Goal: Transaction & Acquisition: Purchase product/service

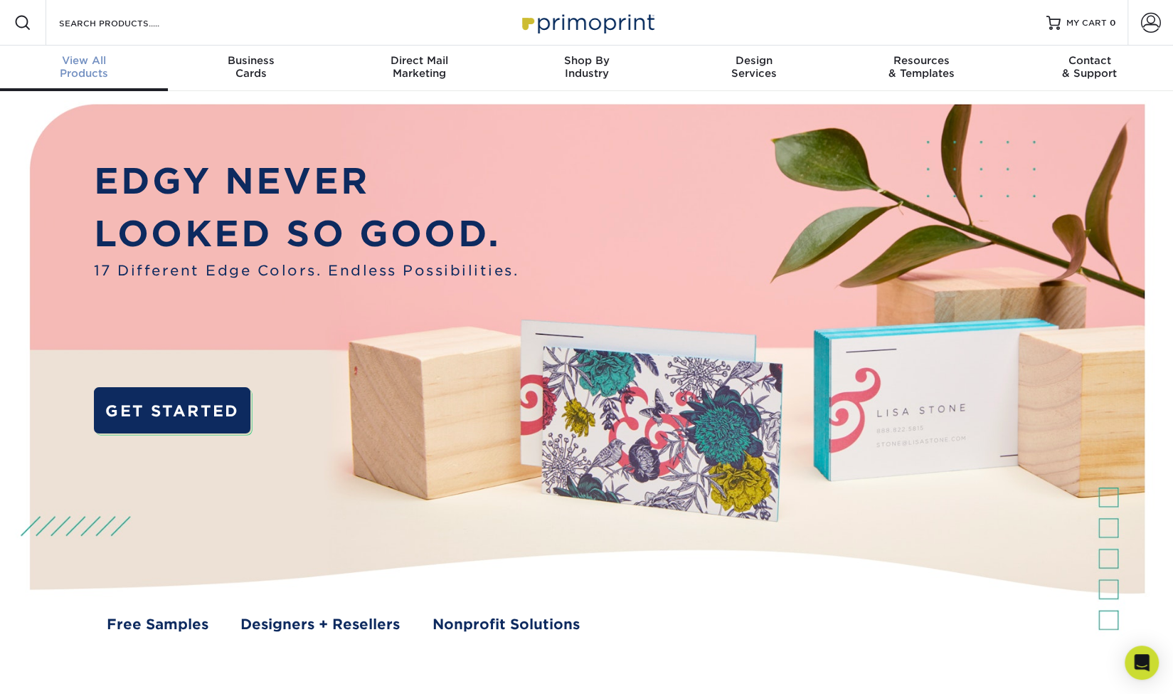
click at [77, 61] on span "View All" at bounding box center [84, 60] width 168 height 13
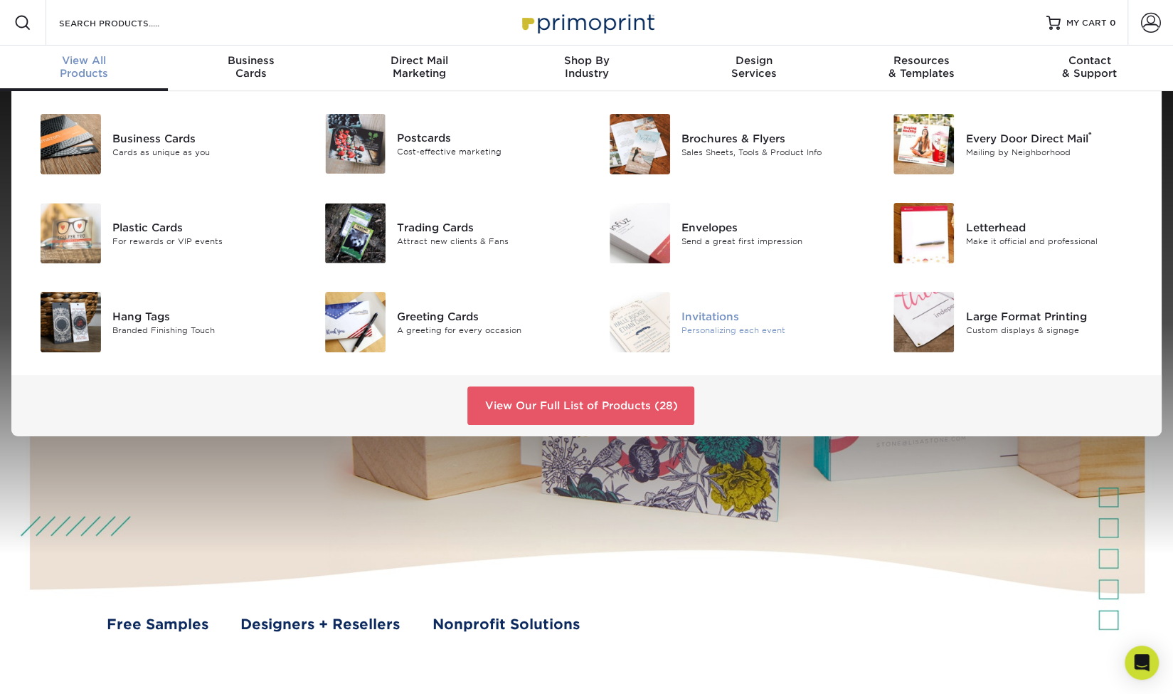
click at [697, 321] on div "Invitations" at bounding box center [771, 316] width 179 height 16
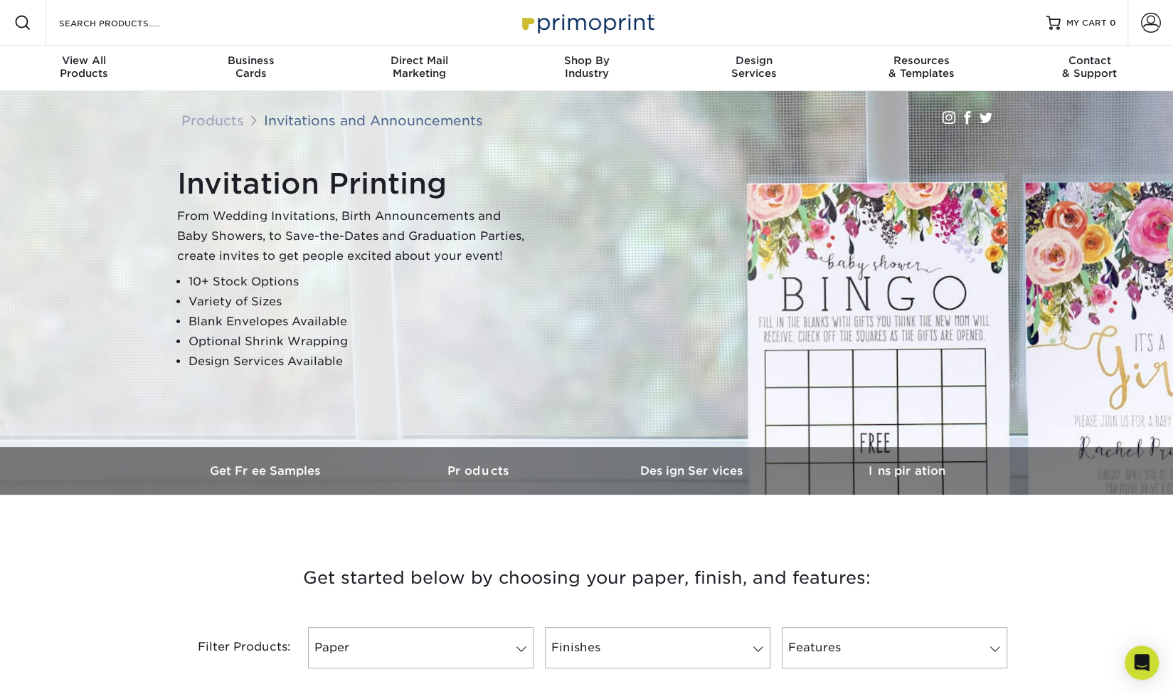
scroll to position [285, 0]
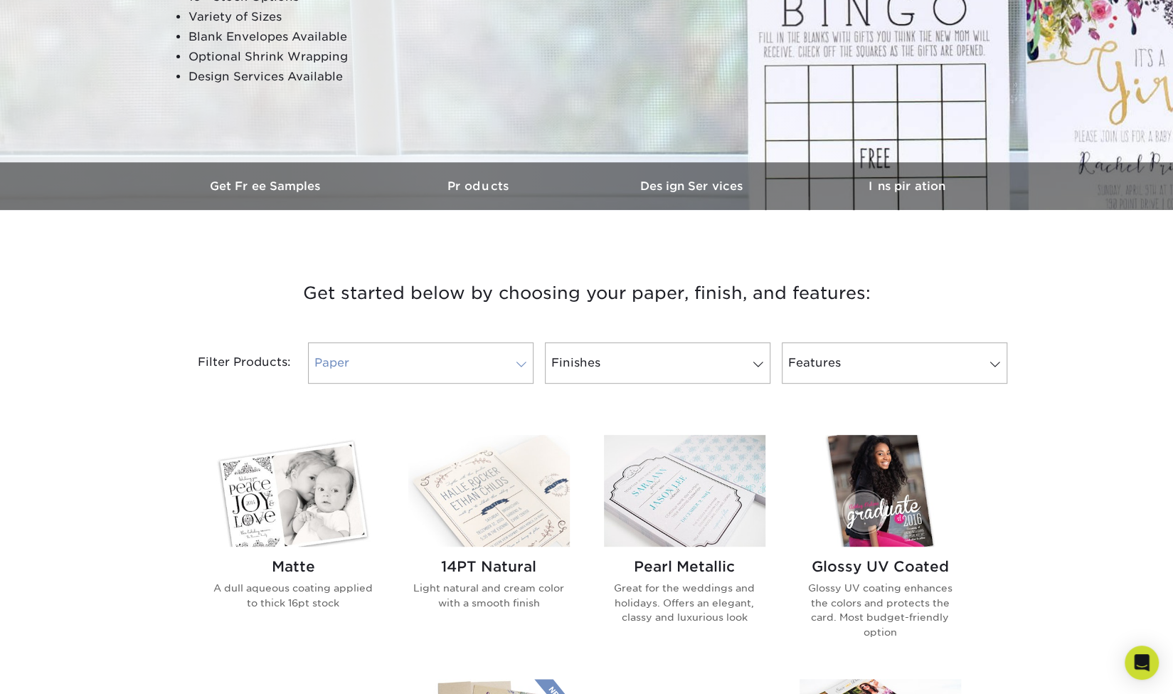
click at [490, 360] on link "Paper" at bounding box center [421, 362] width 226 height 41
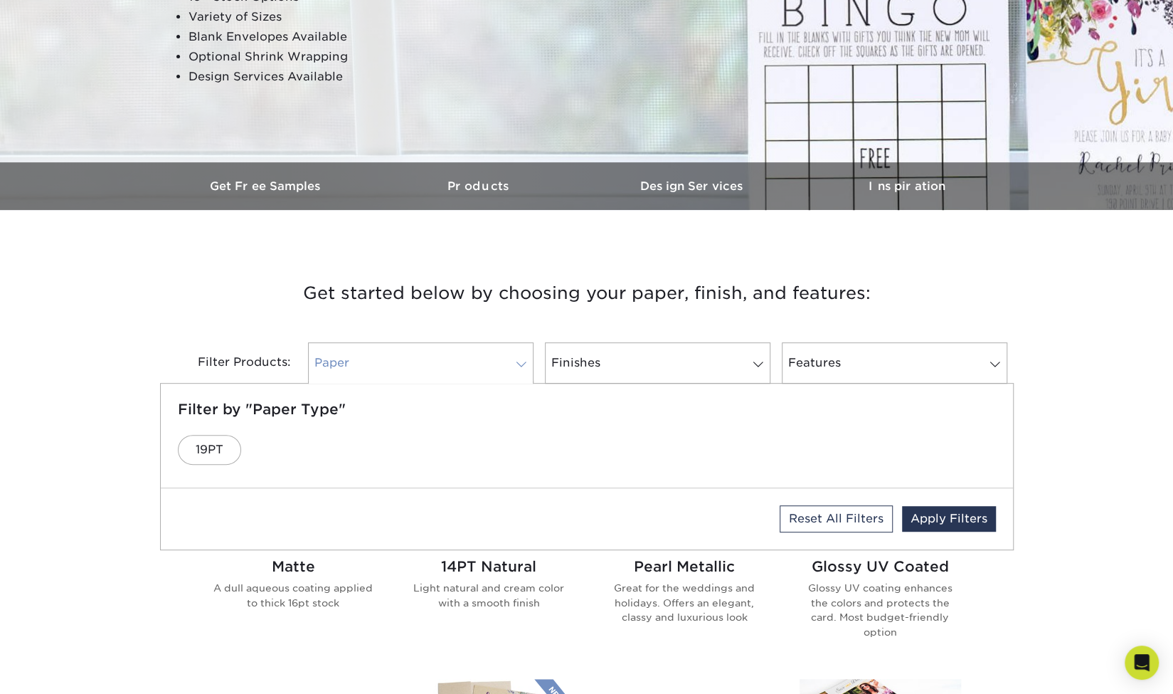
click at [490, 360] on link "Paper" at bounding box center [421, 362] width 226 height 41
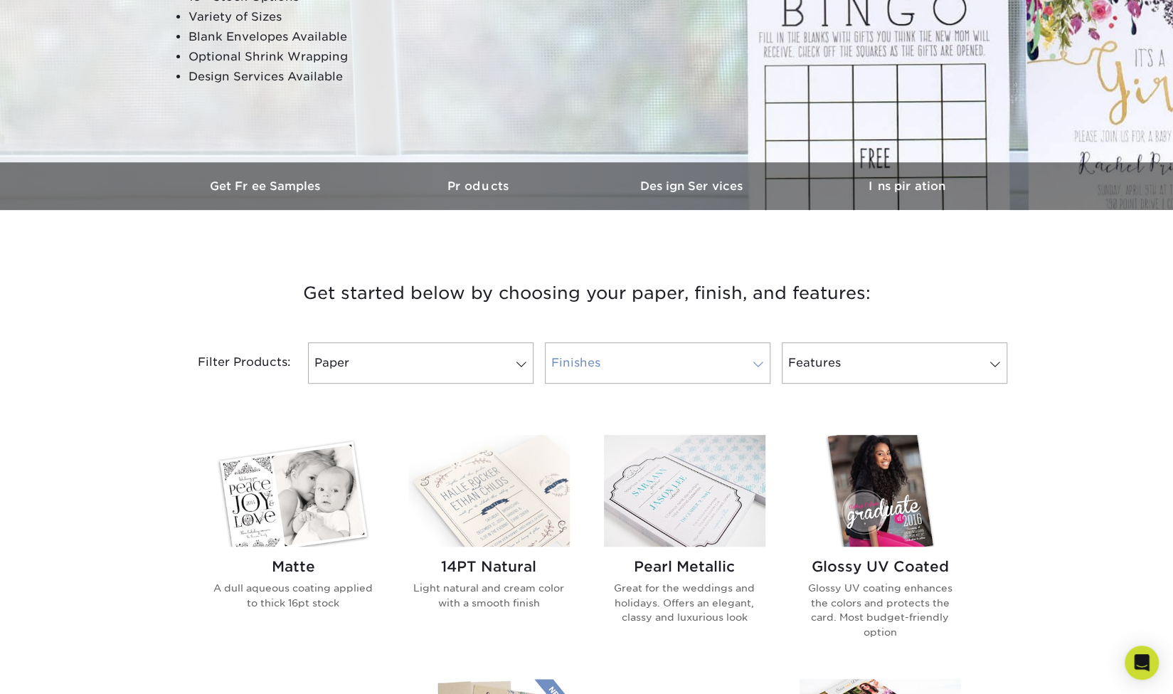
click at [709, 348] on link "Finishes" at bounding box center [658, 362] width 226 height 41
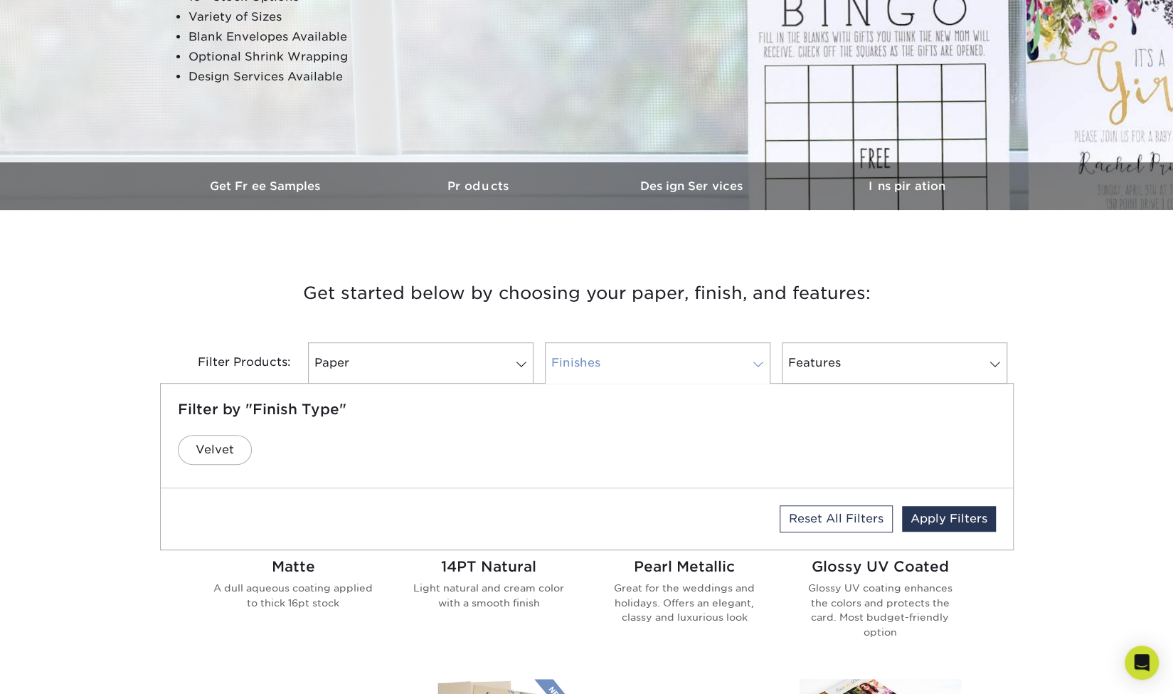
click at [709, 348] on link "Finishes" at bounding box center [658, 362] width 226 height 41
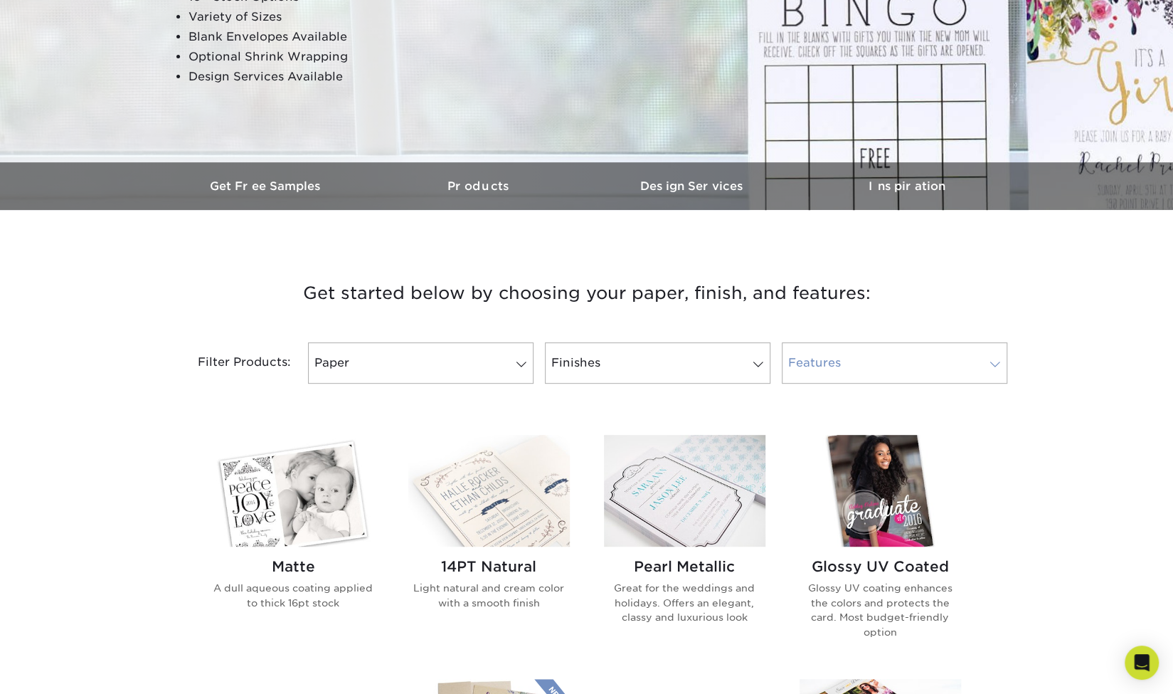
click at [855, 366] on link "Features" at bounding box center [895, 362] width 226 height 41
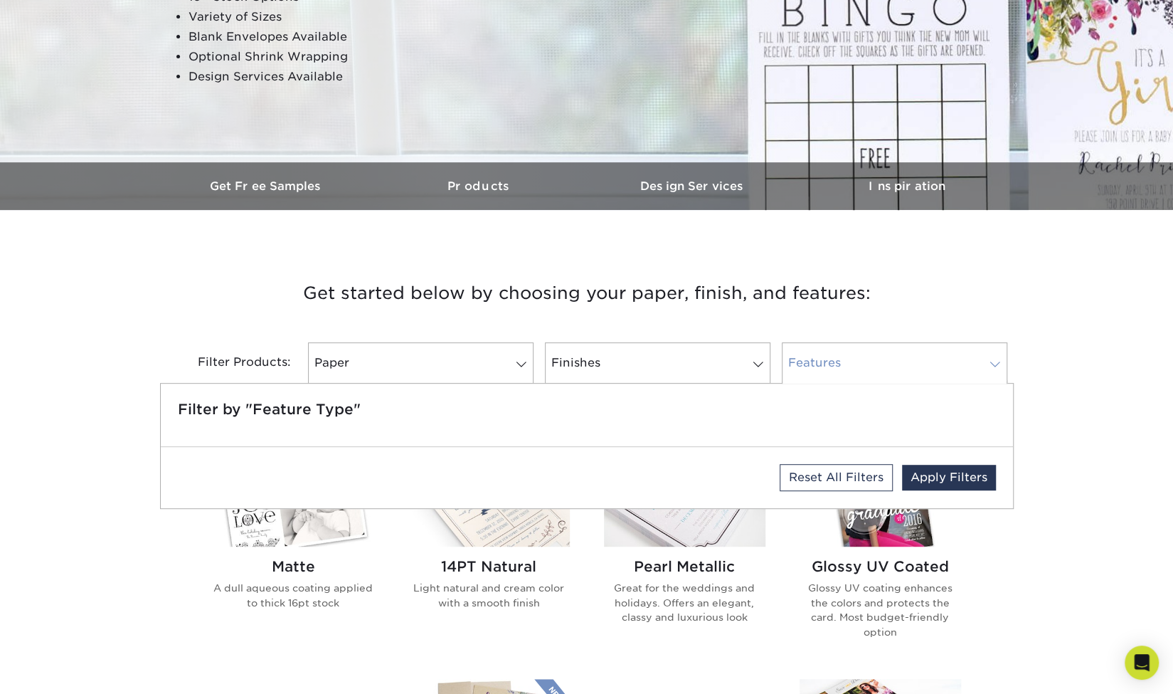
click at [855, 366] on link "Features" at bounding box center [895, 362] width 226 height 41
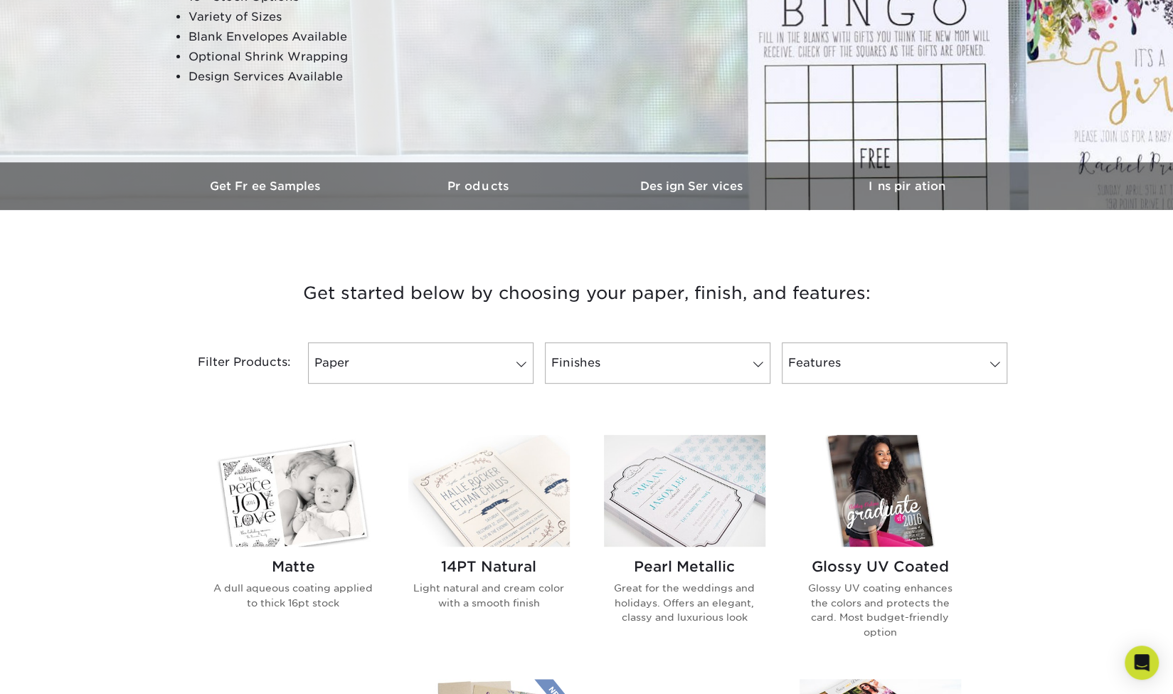
drag, startPoint x: 693, startPoint y: 364, endPoint x: 605, endPoint y: 400, distance: 95.4
click at [693, 364] on link "Finishes" at bounding box center [658, 362] width 226 height 41
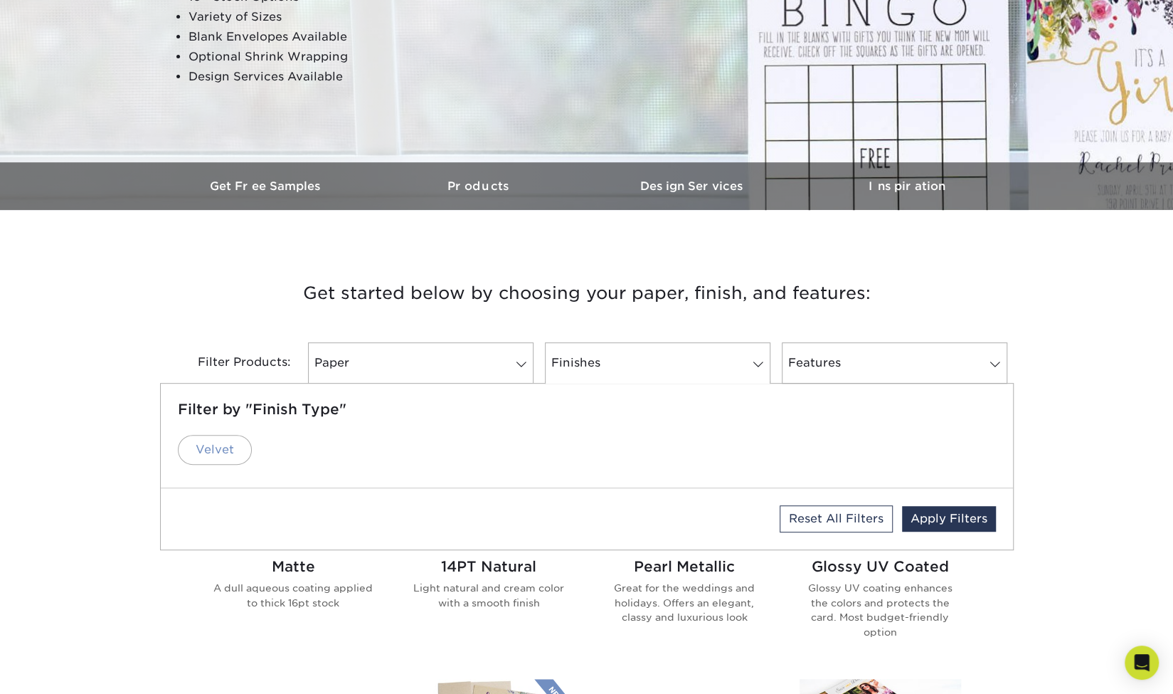
click at [224, 449] on link "Velvet" at bounding box center [215, 450] width 74 height 30
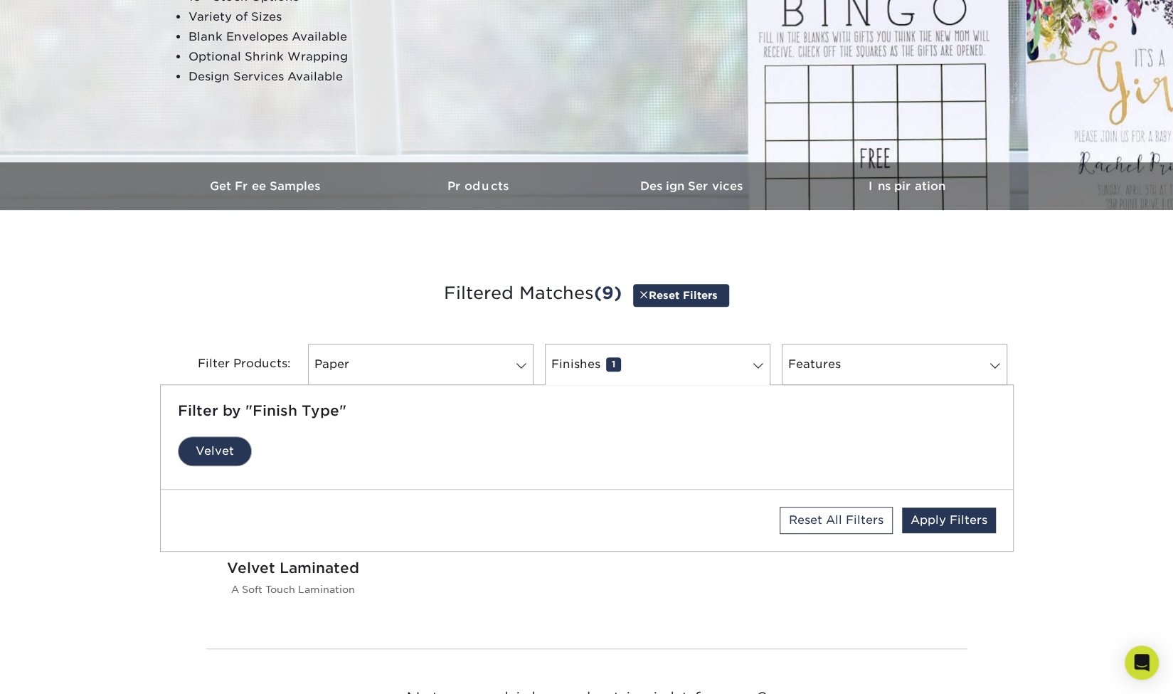
scroll to position [289, 0]
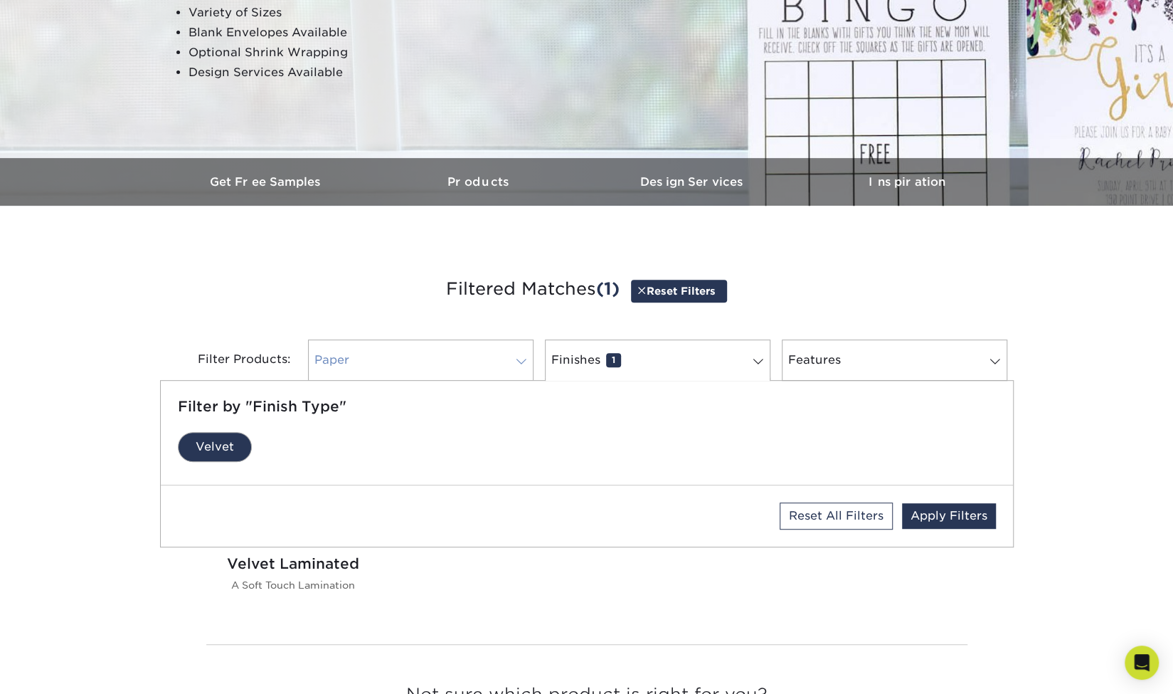
click at [485, 350] on link "Paper 0" at bounding box center [421, 359] width 226 height 41
click at [189, 443] on link "19PT" at bounding box center [209, 447] width 63 height 30
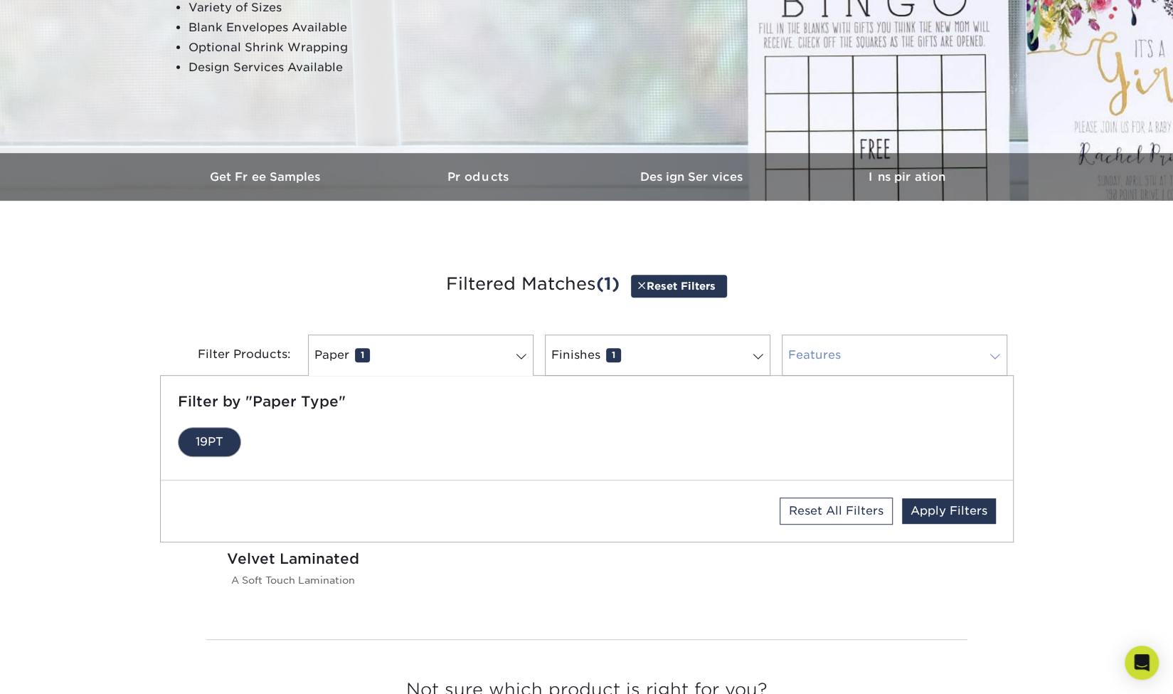
click at [864, 354] on link "Features 0" at bounding box center [895, 354] width 226 height 41
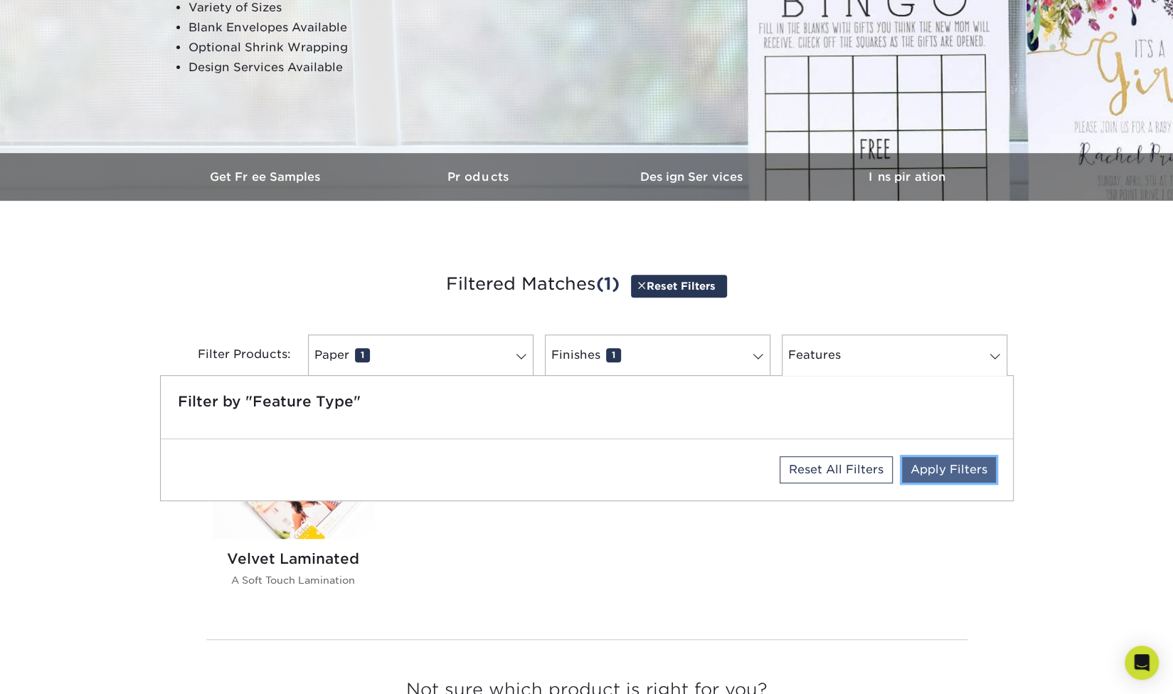
click at [951, 466] on link "Apply Filters" at bounding box center [949, 470] width 94 height 26
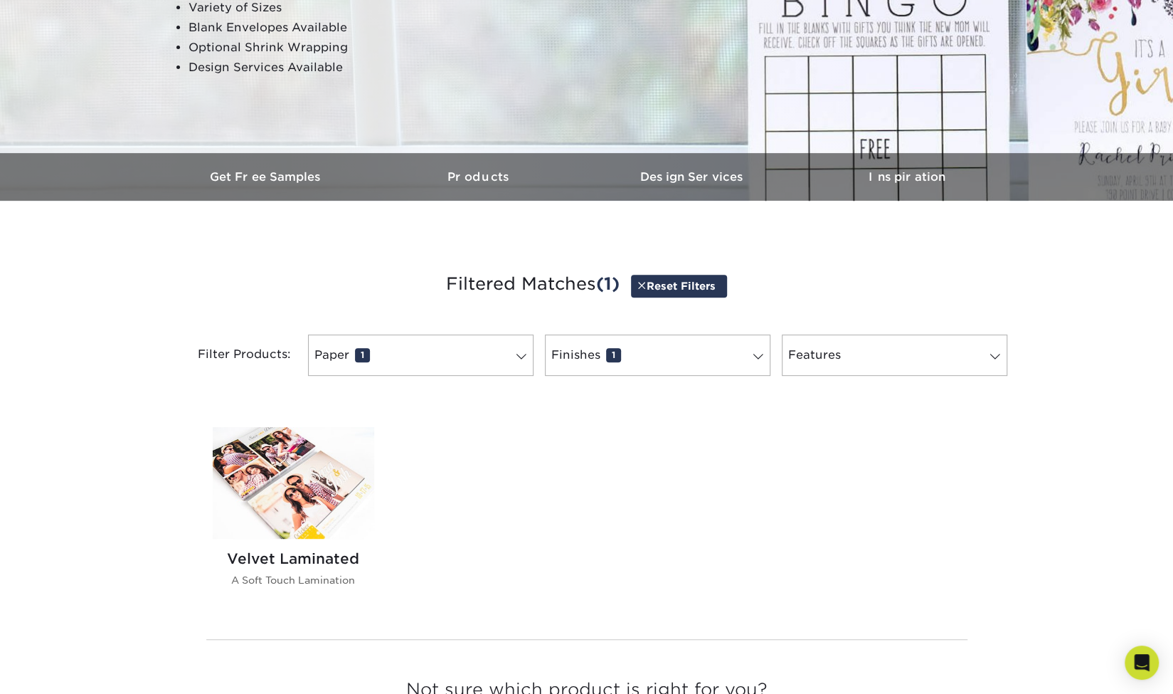
scroll to position [579, 0]
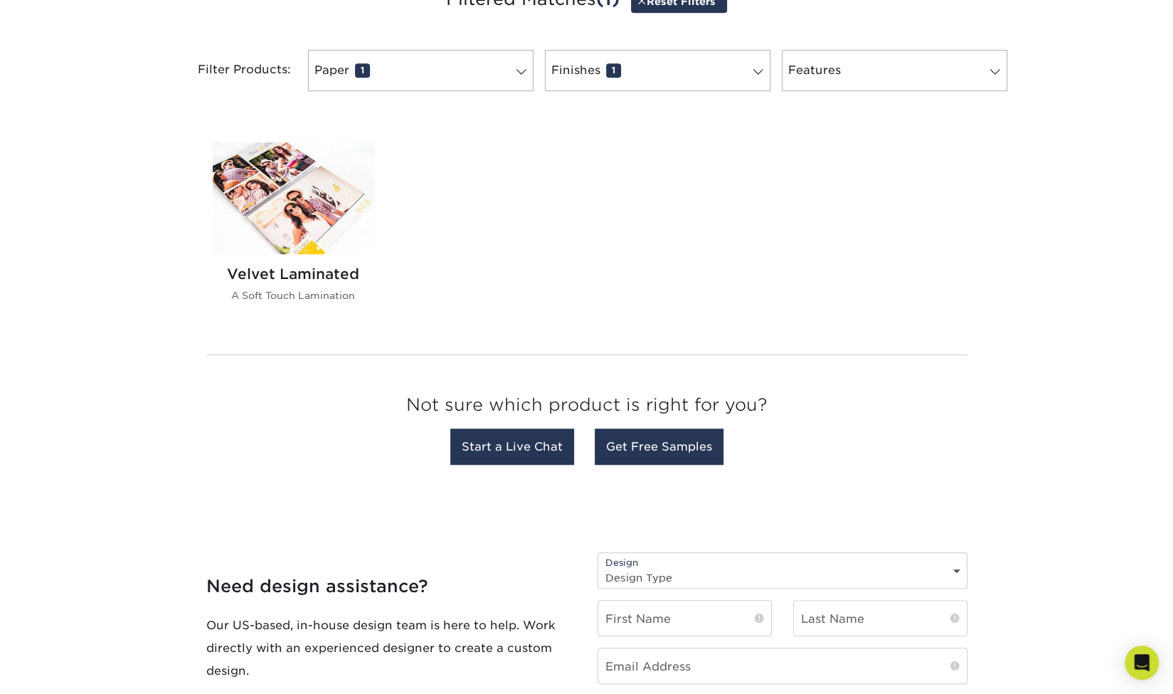
click at [307, 240] on img at bounding box center [294, 198] width 162 height 112
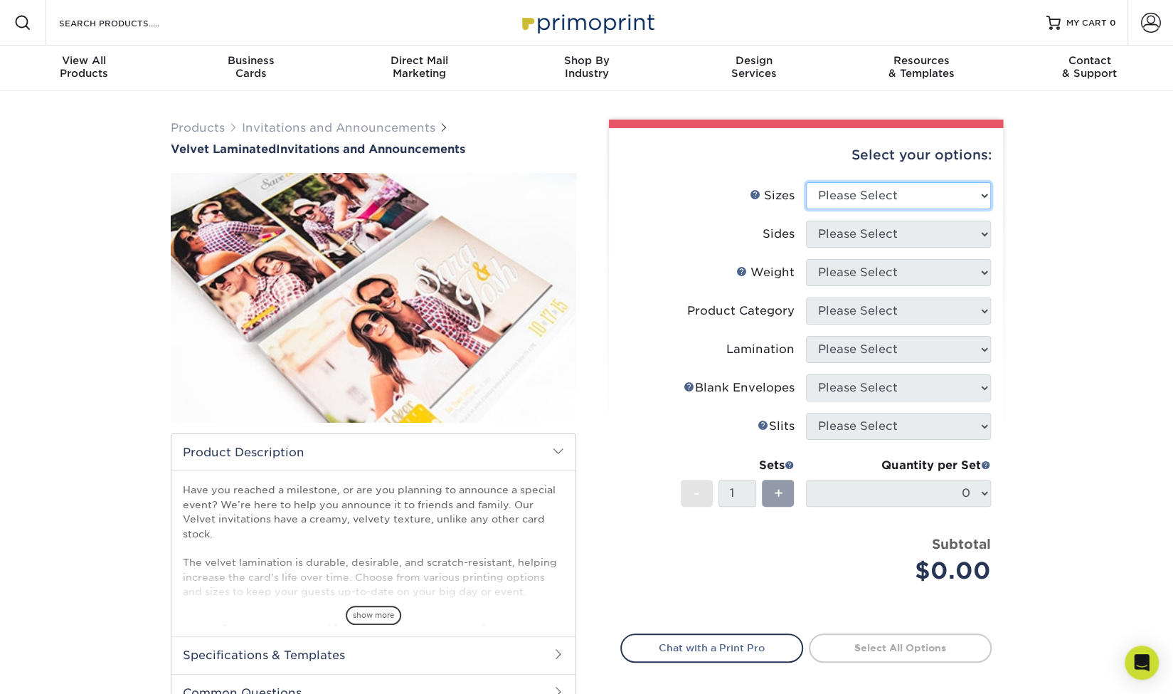
click at [956, 189] on select "Please Select 4.25" x 5.5" 4.25" x 6" 5" x 7" 5.5" x 8.5" 6" x 6"" at bounding box center [898, 195] width 185 height 27
select select "5.00x7.00"
click at [806, 182] on select "Please Select 4.25" x 5.5" 4.25" x 6" 5" x 7" 5.5" x 8.5" 6" x 6"" at bounding box center [898, 195] width 185 height 27
click at [917, 233] on select "Please Select Print Both Sides Print Front Only" at bounding box center [898, 234] width 185 height 27
select select "13abbda7-1d64-4f25-8bb2-c179b224825d"
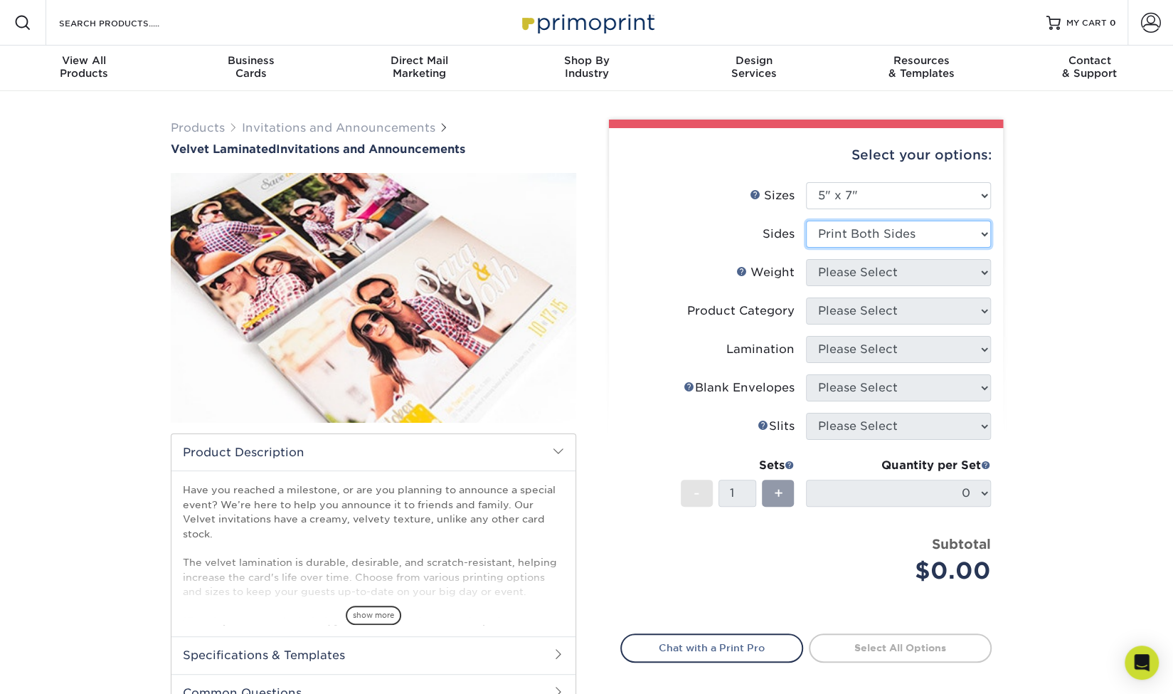
click at [806, 221] on select "Please Select Print Both Sides Print Front Only" at bounding box center [898, 234] width 185 height 27
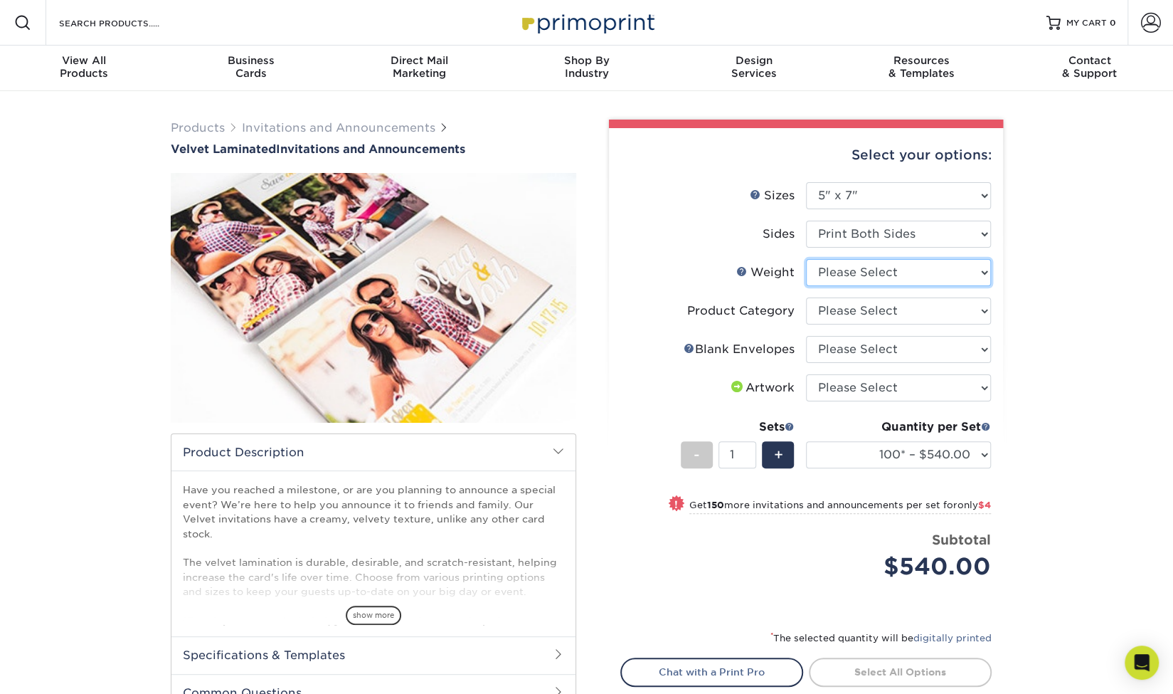
click at [882, 267] on select "Please Select 16PT" at bounding box center [898, 272] width 185 height 27
select select "16PT"
click at [806, 259] on select "Please Select 16PT" at bounding box center [898, 272] width 185 height 27
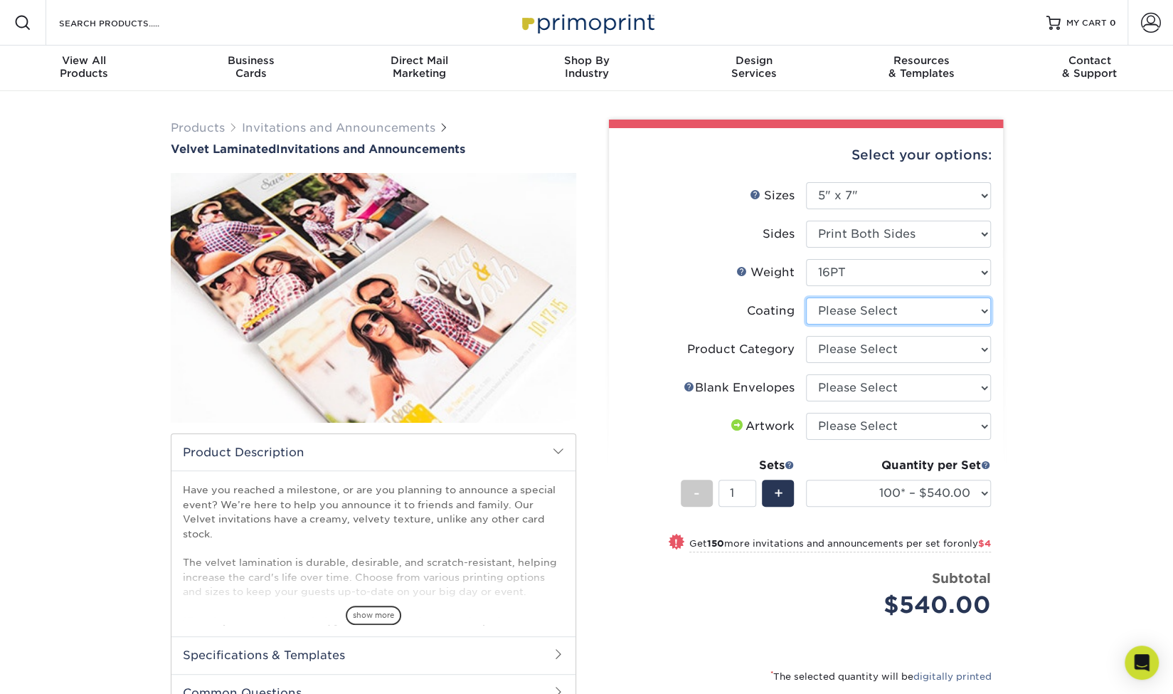
click at [864, 305] on select at bounding box center [898, 310] width 185 height 27
select select "3e7618de-abca-4bda-9f97-8b9129e913d8"
click at [806, 297] on select at bounding box center [898, 310] width 185 height 27
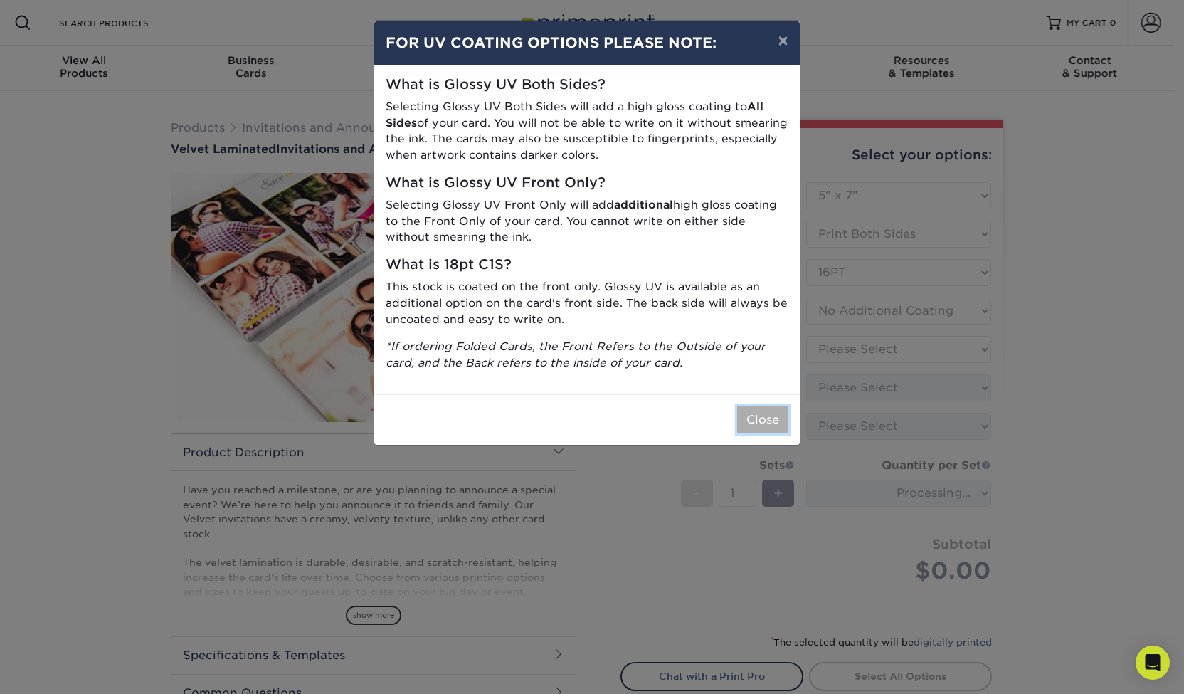
click at [761, 414] on button "Close" at bounding box center [762, 419] width 51 height 27
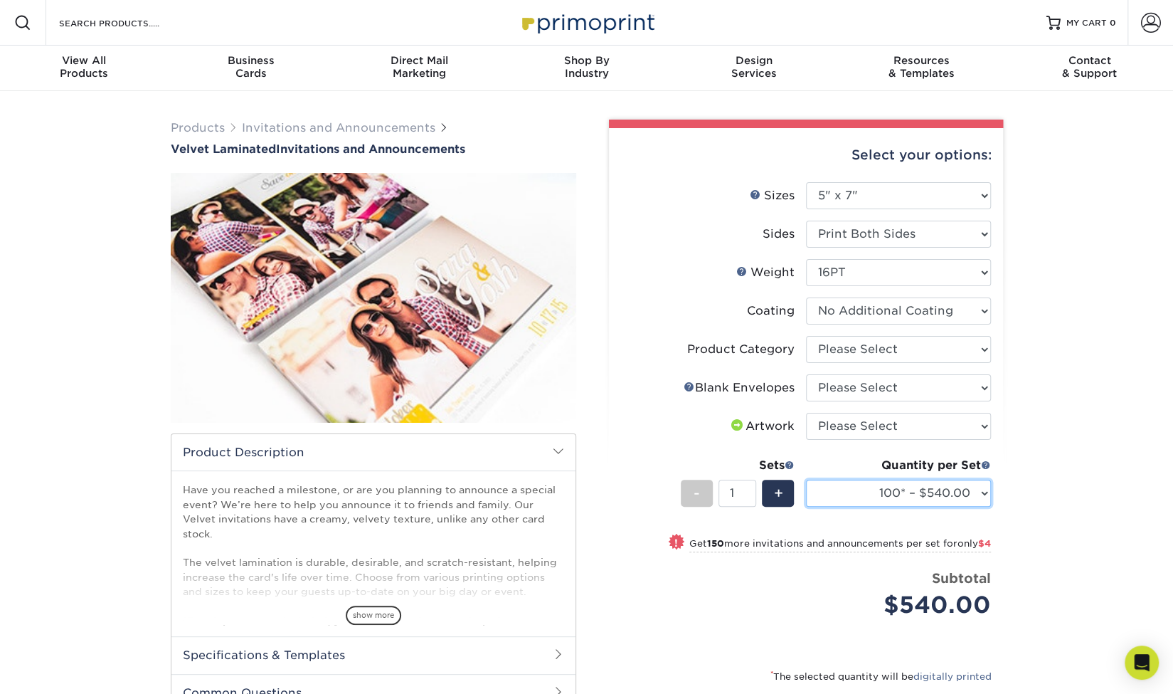
click at [902, 492] on select "100* – $540.00 250* – $544.00 500 – $581.00 1000 – $750.00 2500 – $1499.00 5000…" at bounding box center [898, 493] width 185 height 27
select select "1000 – $750.00"
click at [806, 480] on select "100* – $540.00 250* – $544.00 500 – $581.00 1000 – $750.00 2500 – $1499.00 5000…" at bounding box center [898, 493] width 185 height 27
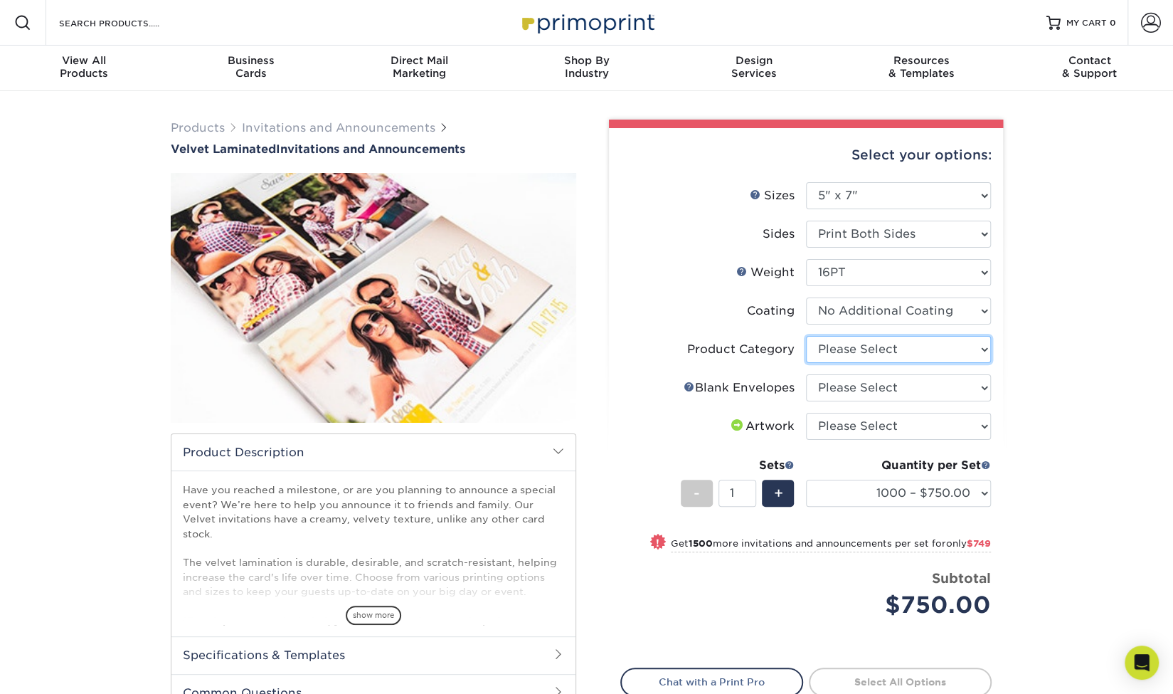
click at [897, 344] on select "Please Select Announcement Cards" at bounding box center [898, 349] width 185 height 27
select select "afc43903-b91d-4869-9f05-9fa1eb7dcbea"
click at [806, 336] on select "Please Select Announcement Cards" at bounding box center [898, 349] width 185 height 27
click at [867, 386] on select "Please Select No Blank Envelopes Yes 100 Envelopes A7 Yes 250 Envelopes A7 Yes …" at bounding box center [898, 387] width 185 height 27
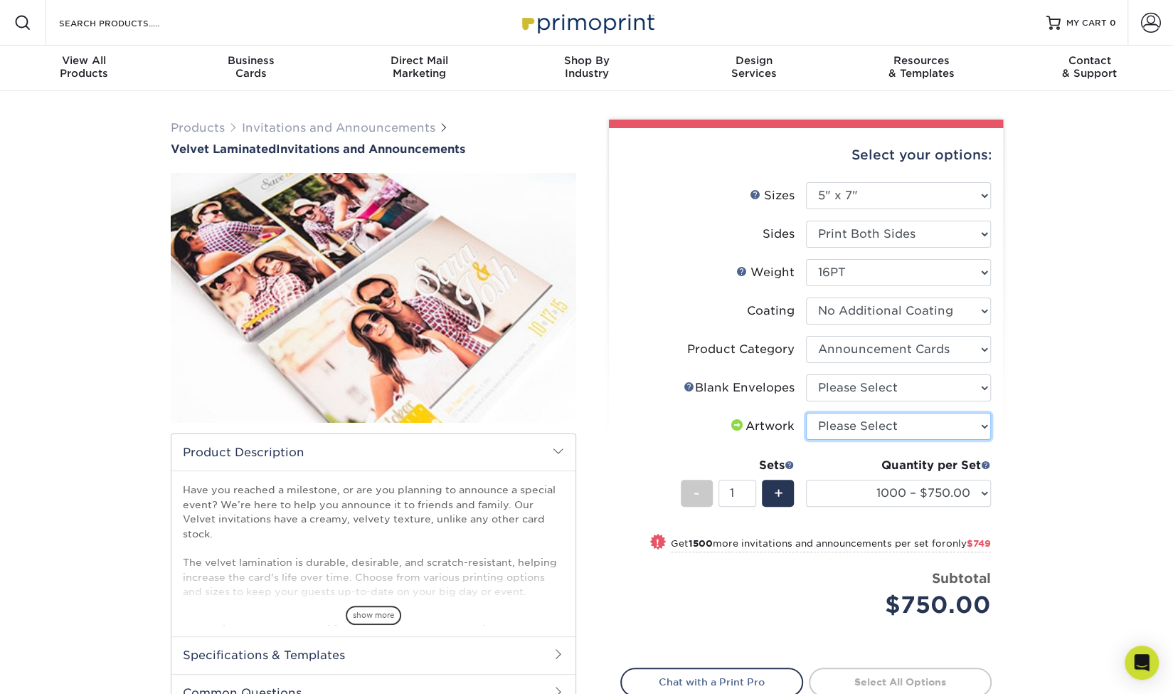
click at [846, 431] on select "Please Select I will upload files I need a design - $100" at bounding box center [898, 426] width 185 height 27
